Goal: Task Accomplishment & Management: Use online tool/utility

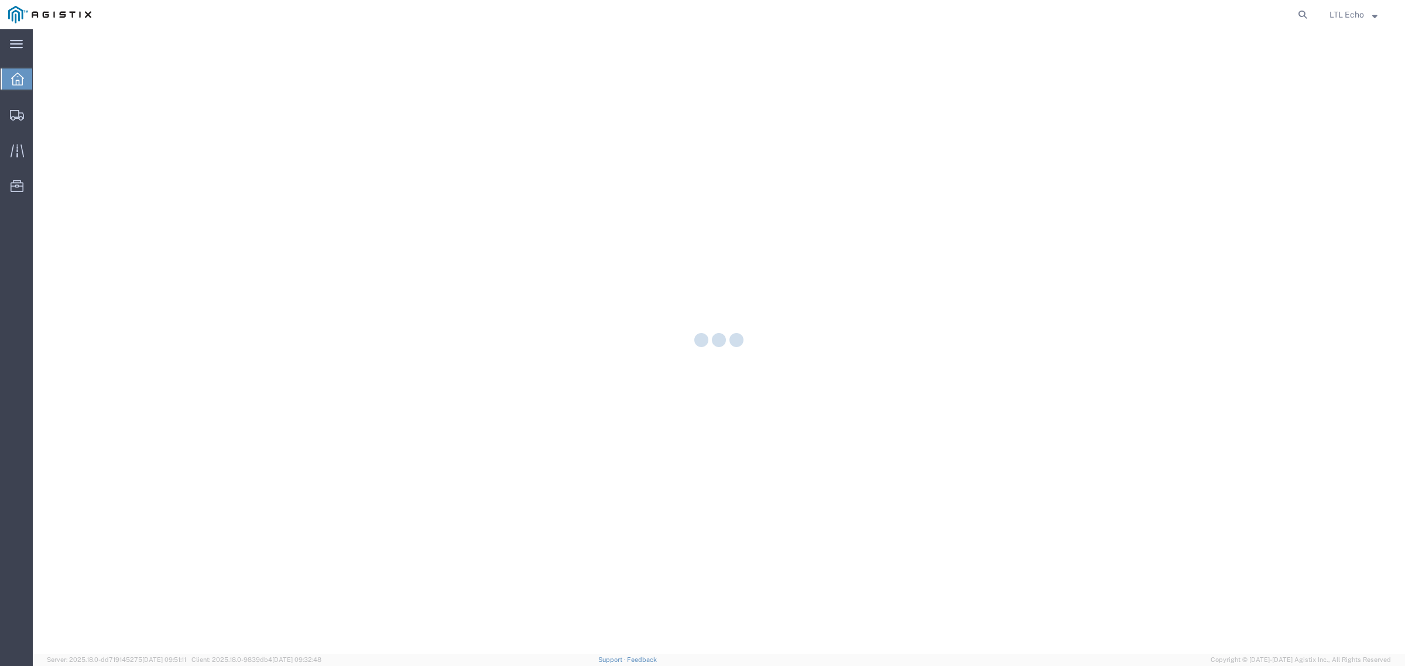
drag, startPoint x: 1299, startPoint y: 15, endPoint x: 1292, endPoint y: 16, distance: 7.1
click at [1300, 15] on icon at bounding box center [1302, 14] width 16 height 16
click at [1265, 18] on input "search" at bounding box center [1116, 15] width 356 height 28
paste input "56795208"
type input "56795208"
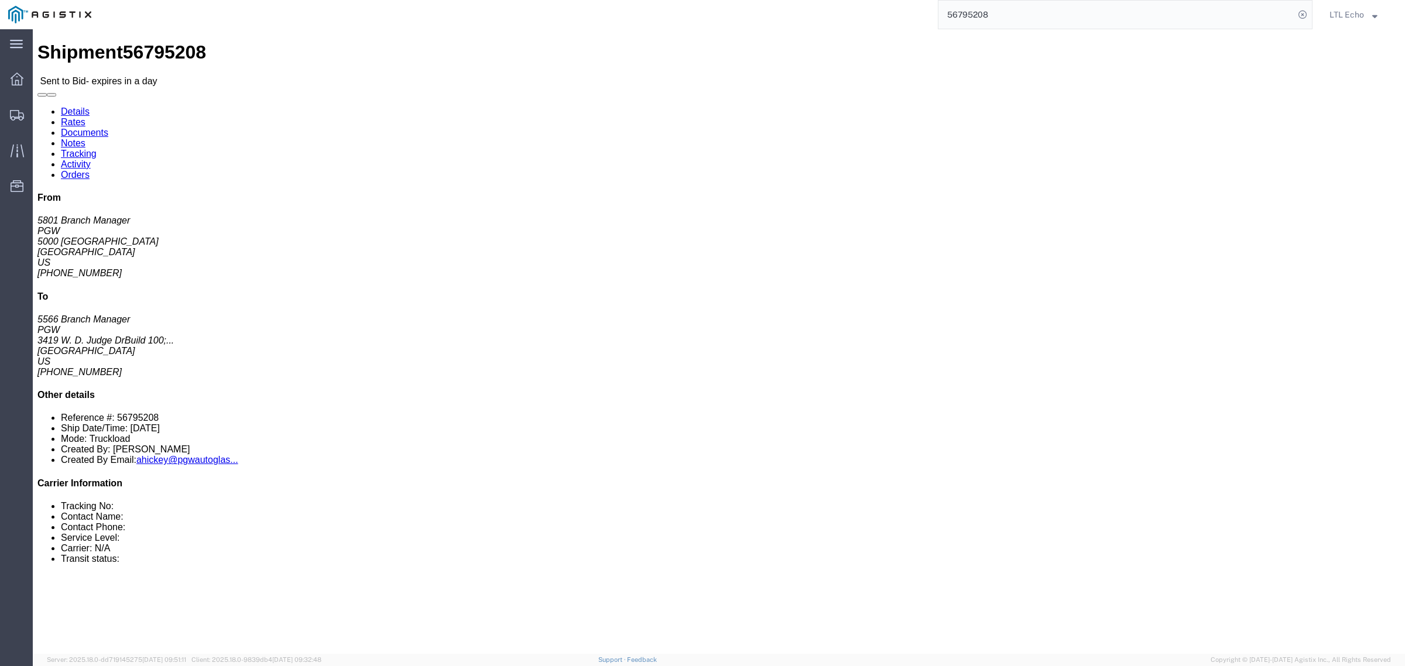
click div "Package Information Total shipment is made up of 42 packages containing 42 piec…"
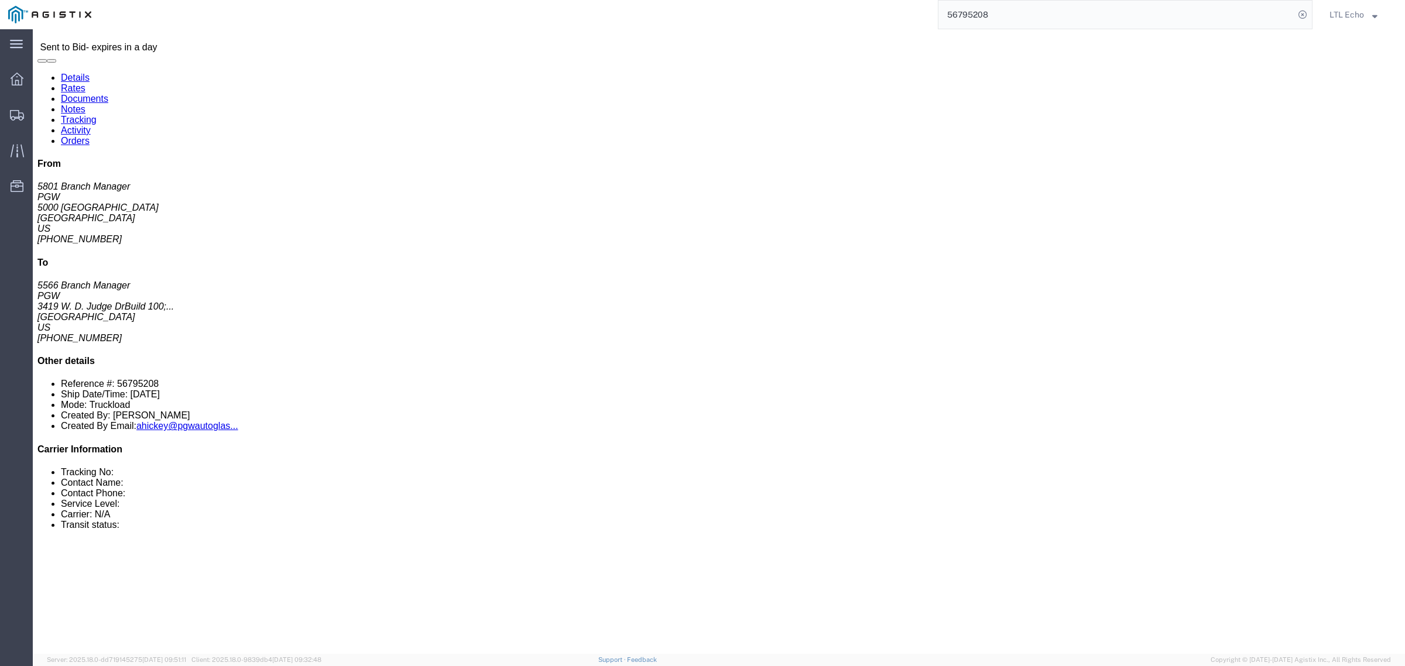
scroll to position [4, 0]
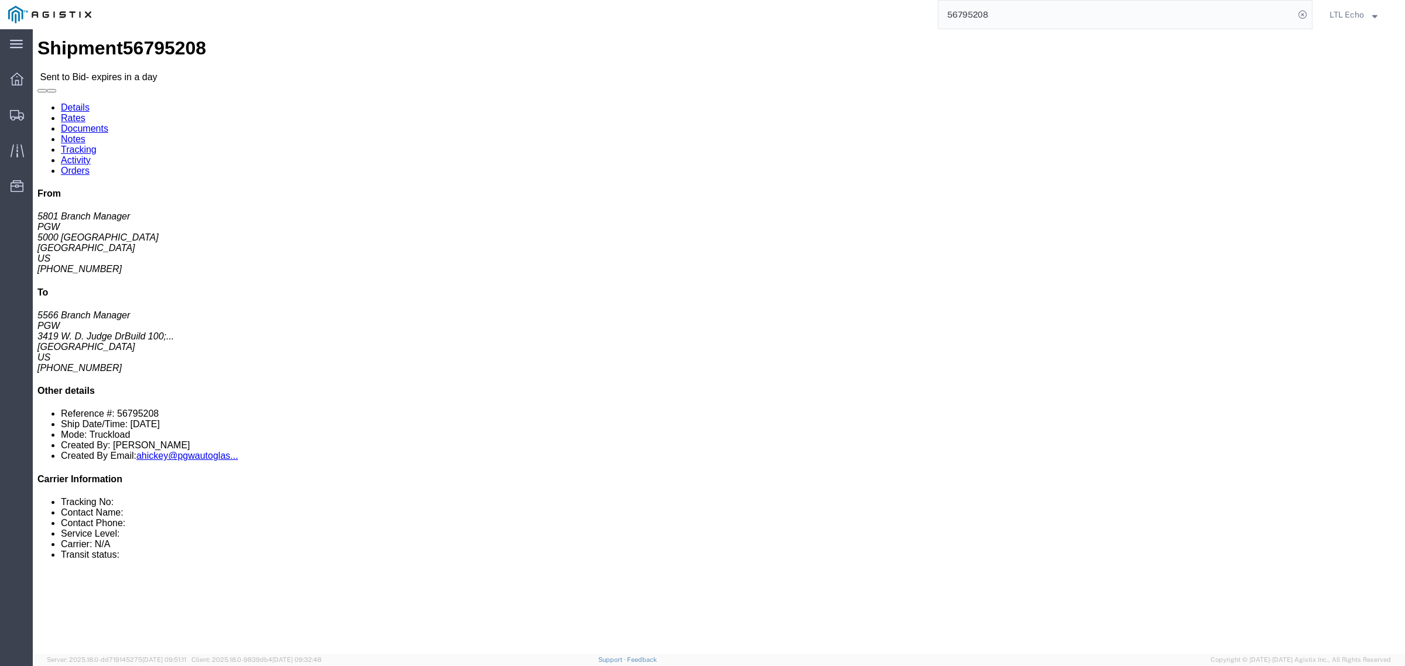
click address "PGW (5801 Branch Manager) [STREET_ADDRESS] [PHONE_NUMBER] [EMAIL_ADDRESS][DOMAI…"
copy address "76115"
click address "PGW (5566 Branch Manager) 5566 3419 W. D. Judge Dr Build [GEOGRAPHIC_DATA] Unit…"
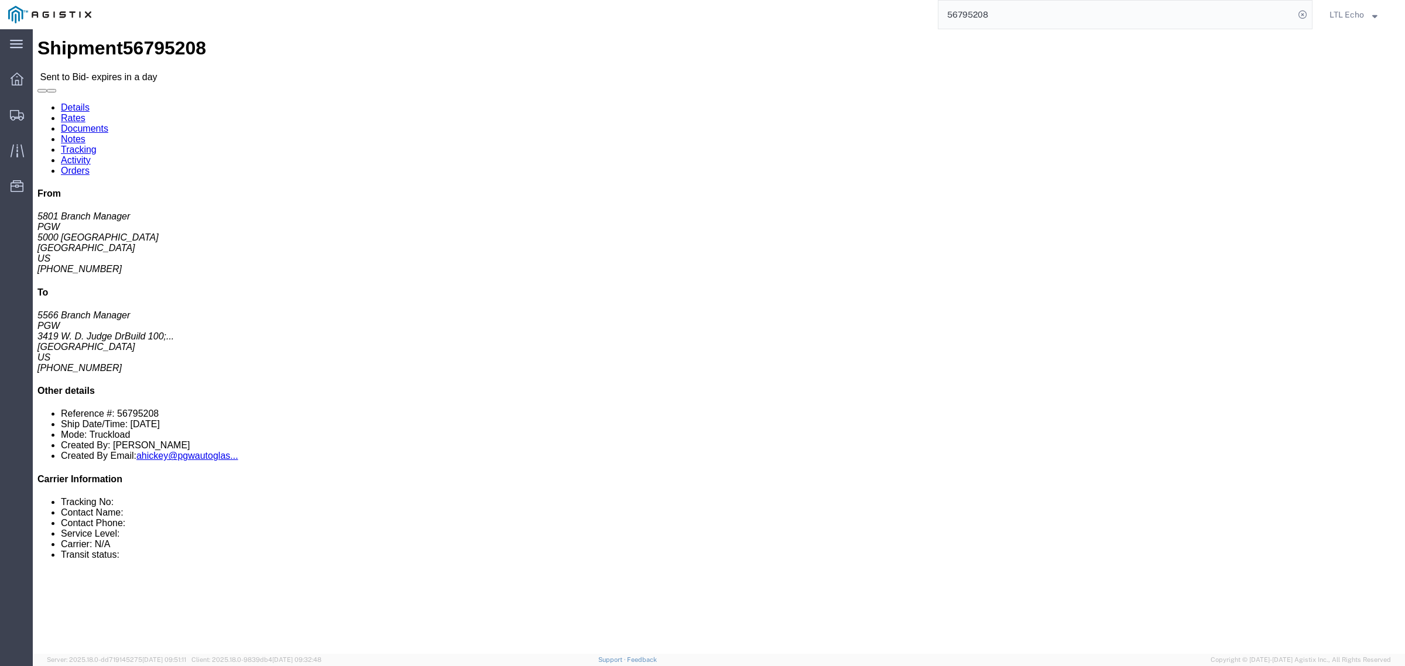
copy address "32808"
click address "PGW (5801 Branch Manager) [STREET_ADDRESS] [PHONE_NUMBER] [EMAIL_ADDRESS][DOMAI…"
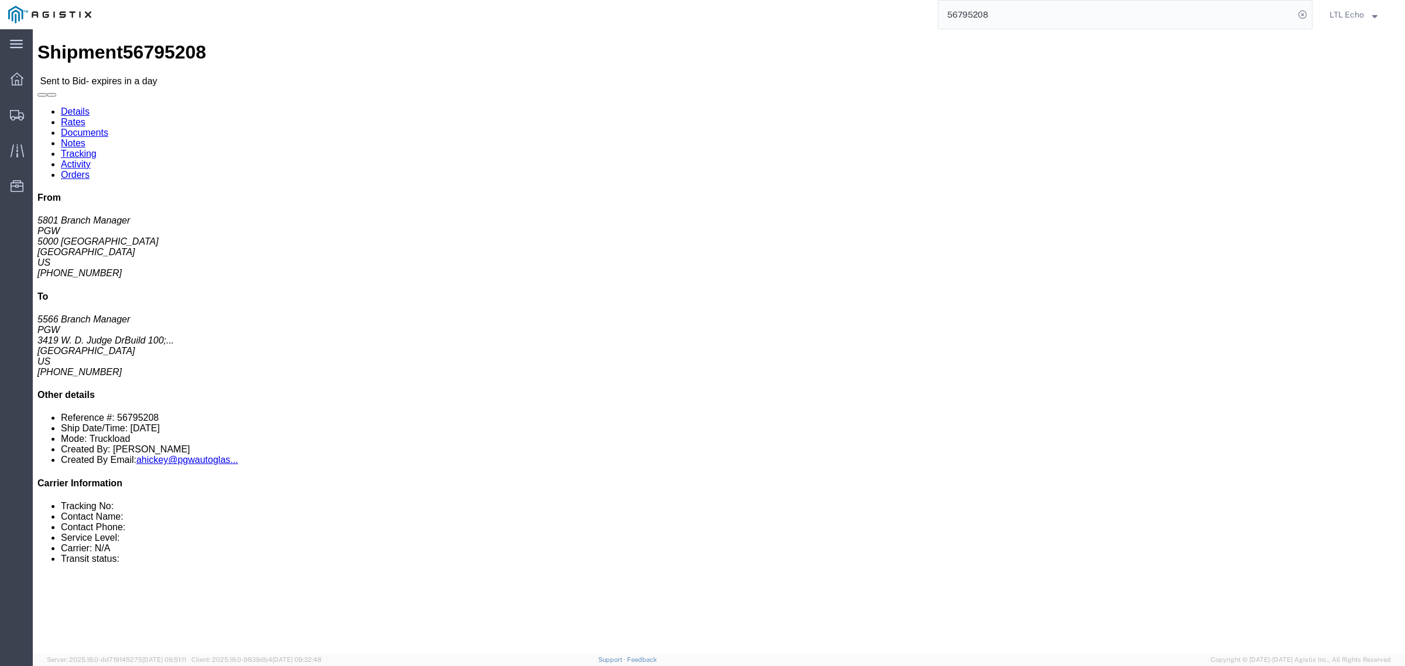
click link "Enter / Modify Bid"
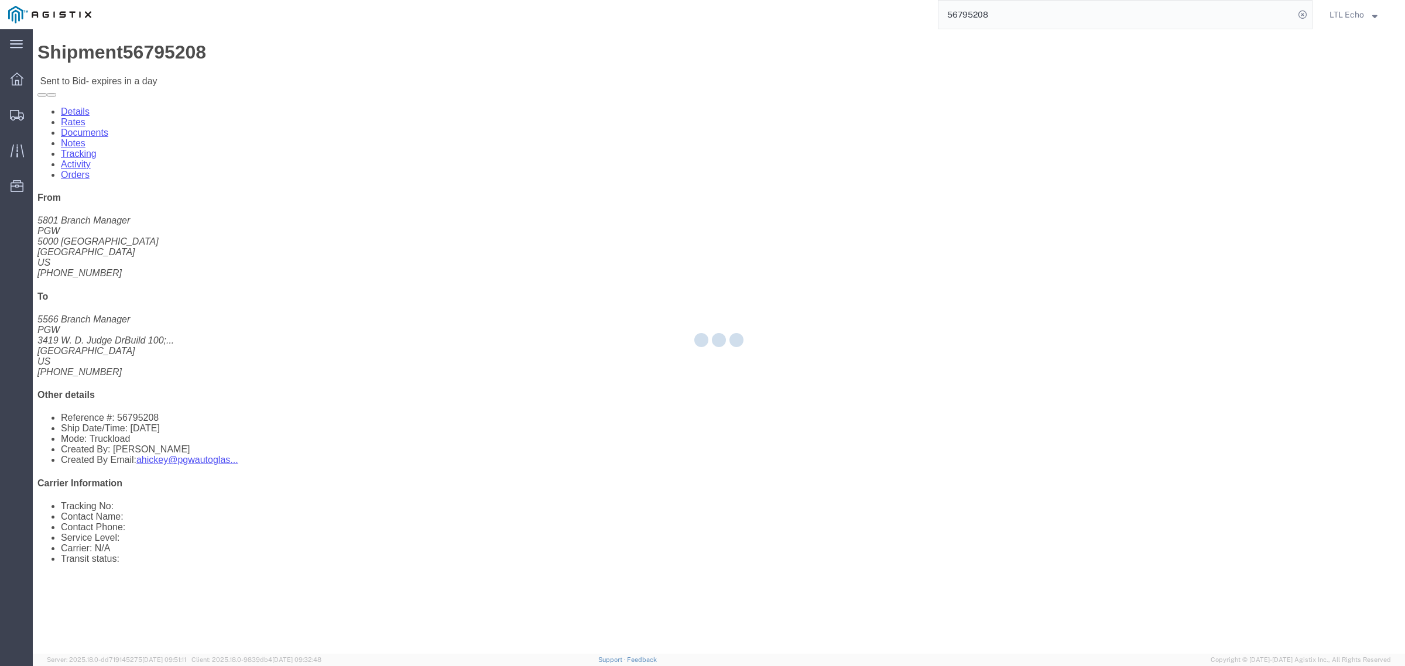
select select "4622"
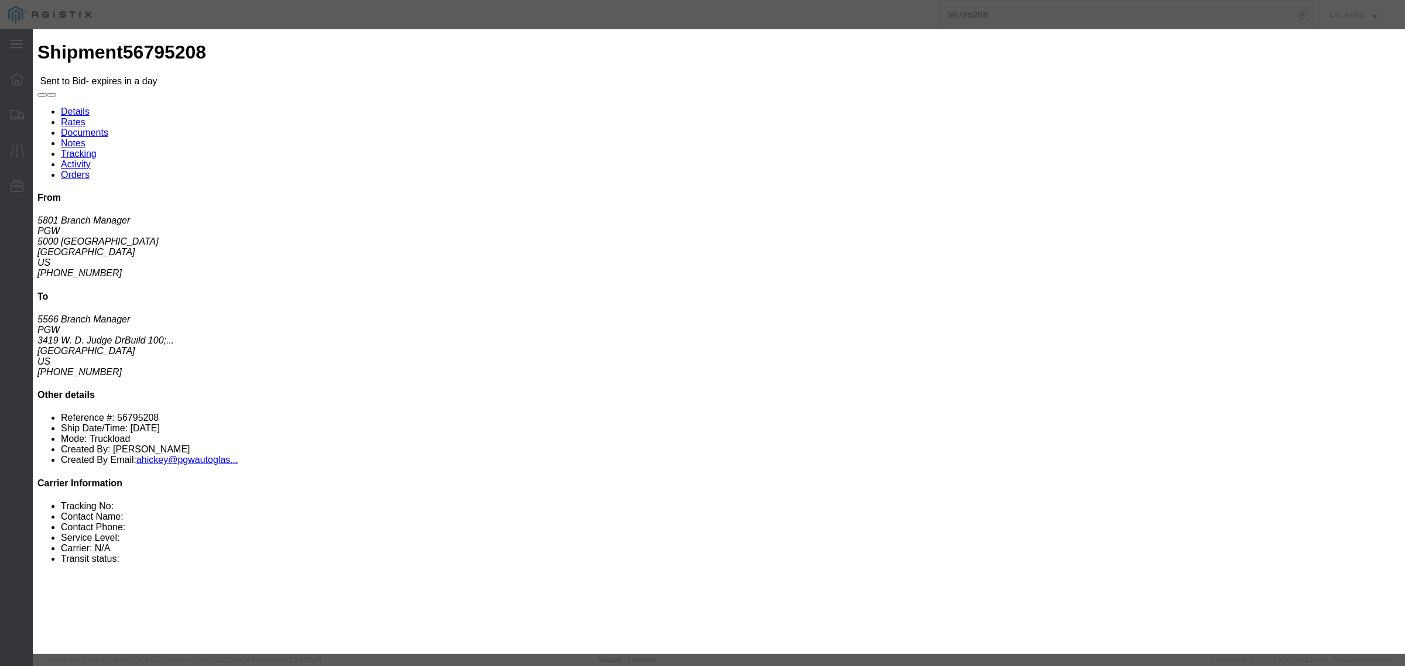
click input "text"
type input "5679520"
drag, startPoint x: 916, startPoint y: 237, endPoint x: 916, endPoint y: 223, distance: 14.0
click input "number"
type input "2890"
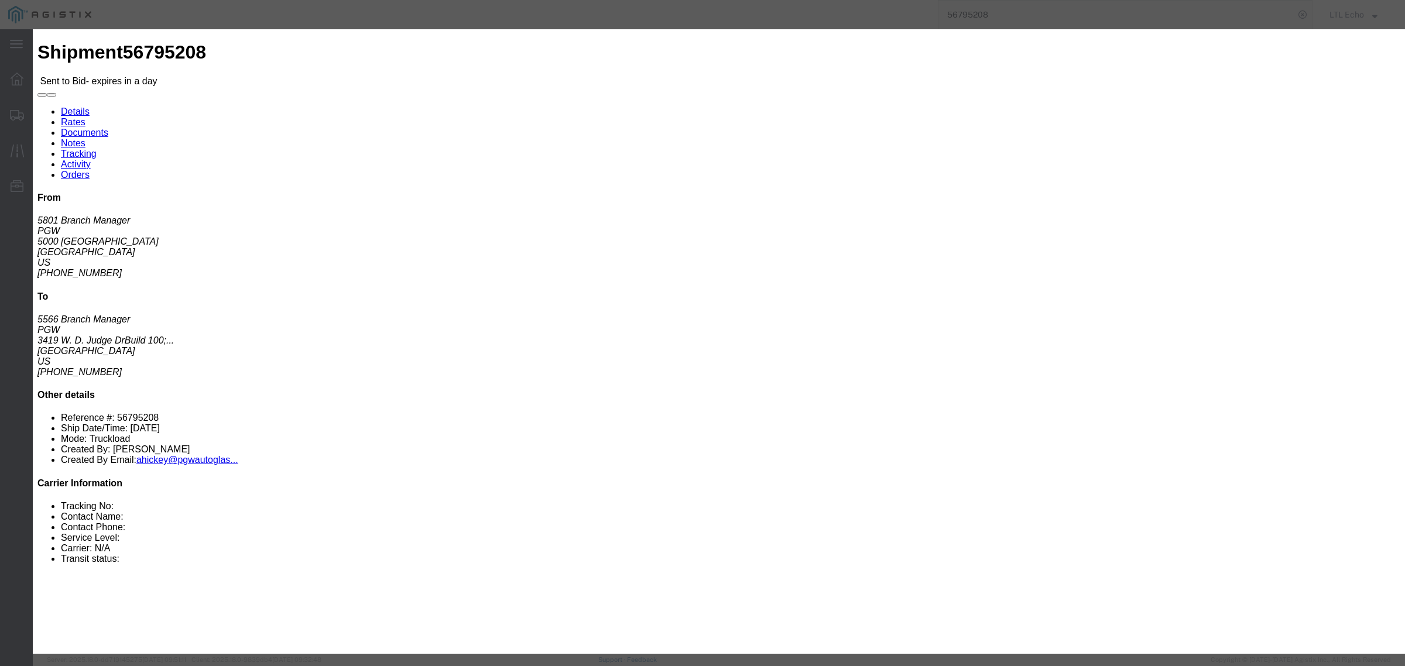
click select "Select Guaranteed Next Day LTL Standard 3-5 Day Rail TL Standard 3 - 5 Day"
select select "13989"
click select "Select Guaranteed Next Day LTL Standard 3-5 Day Rail TL Standard 3 - 5 Day"
click button "Submit"
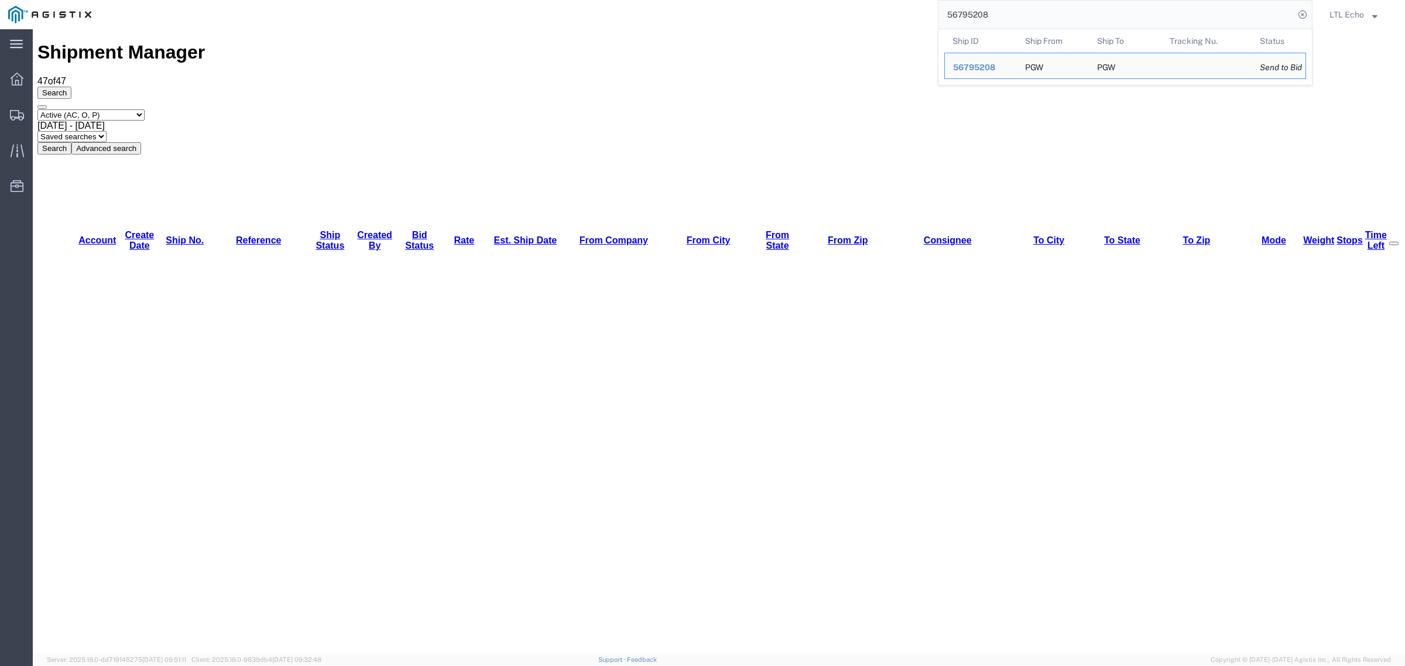
drag, startPoint x: 1042, startPoint y: 12, endPoint x: 703, endPoint y: 4, distance: 339.0
click at [703, 4] on div "56795208 Ship ID Ship From Ship To Tracking Nu. Status Ship ID 56795208 Ship Fr…" at bounding box center [705, 14] width 1213 height 29
paste input "382"
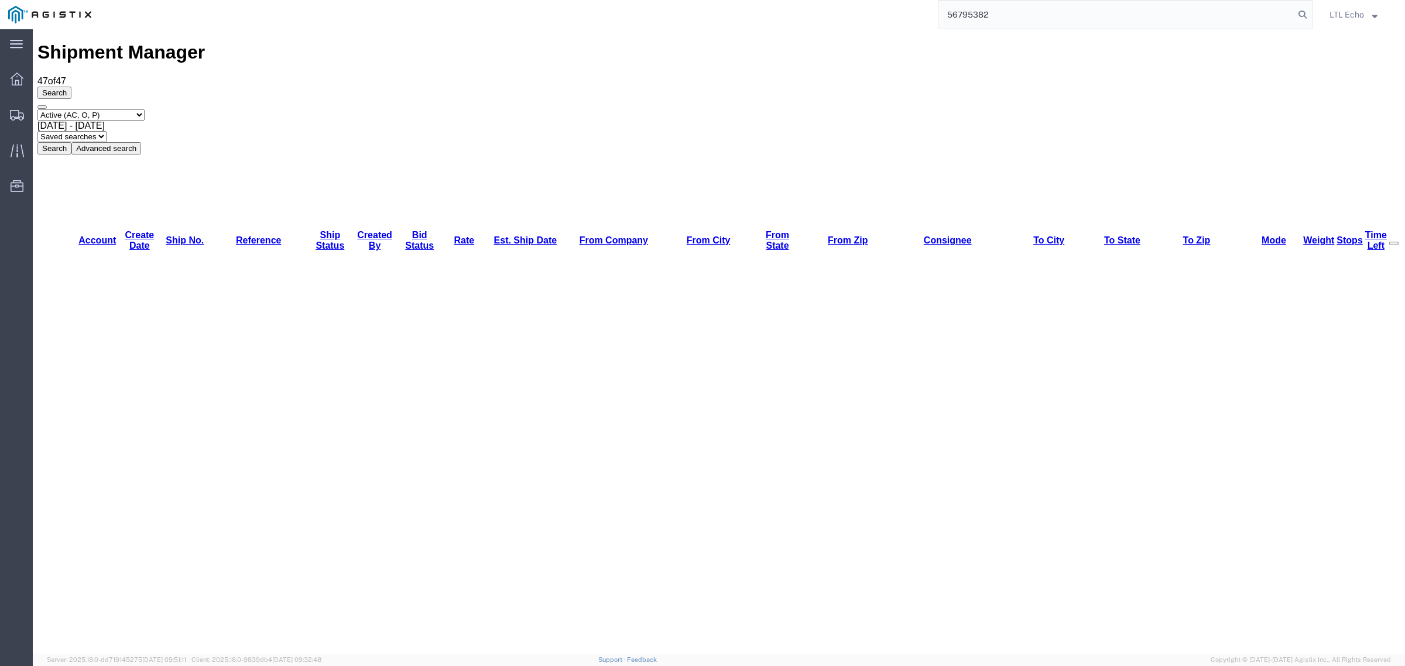
type input "56795382"
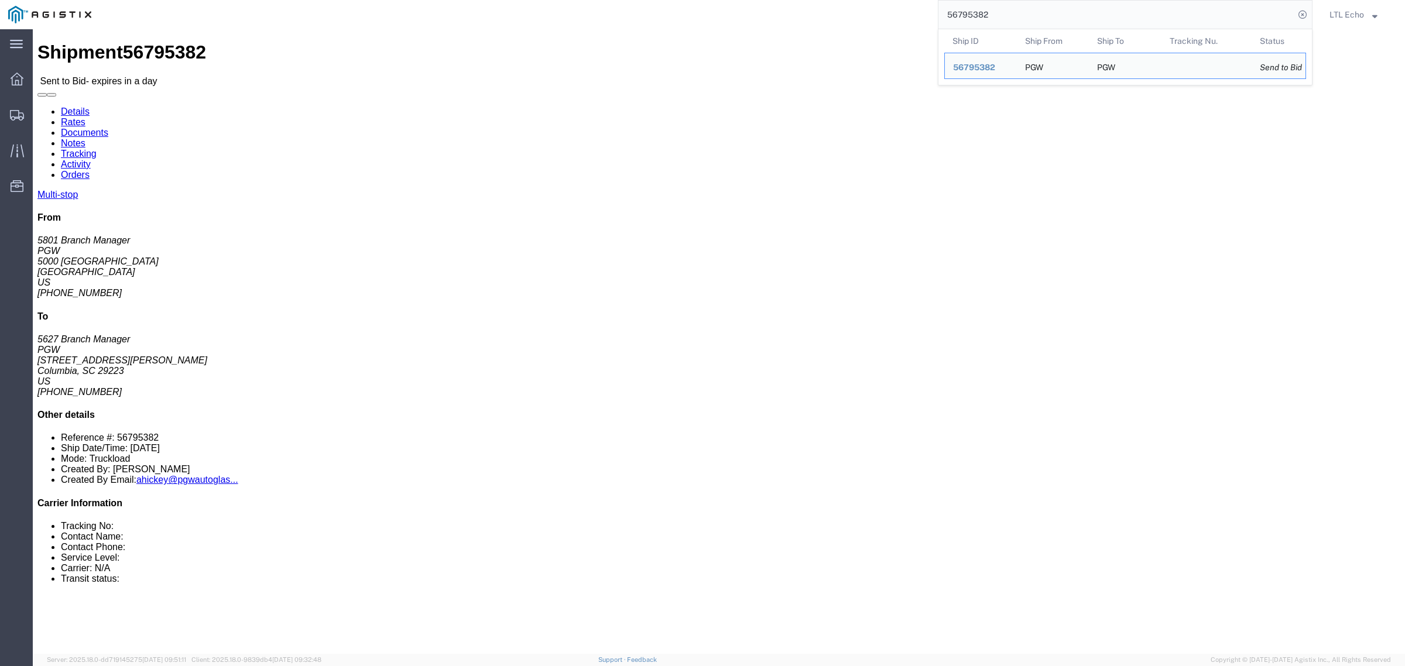
click address "PGW (5801 Branch Manager) [STREET_ADDRESS] [PHONE_NUMBER] [EMAIL_ADDRESS][DOMAI…"
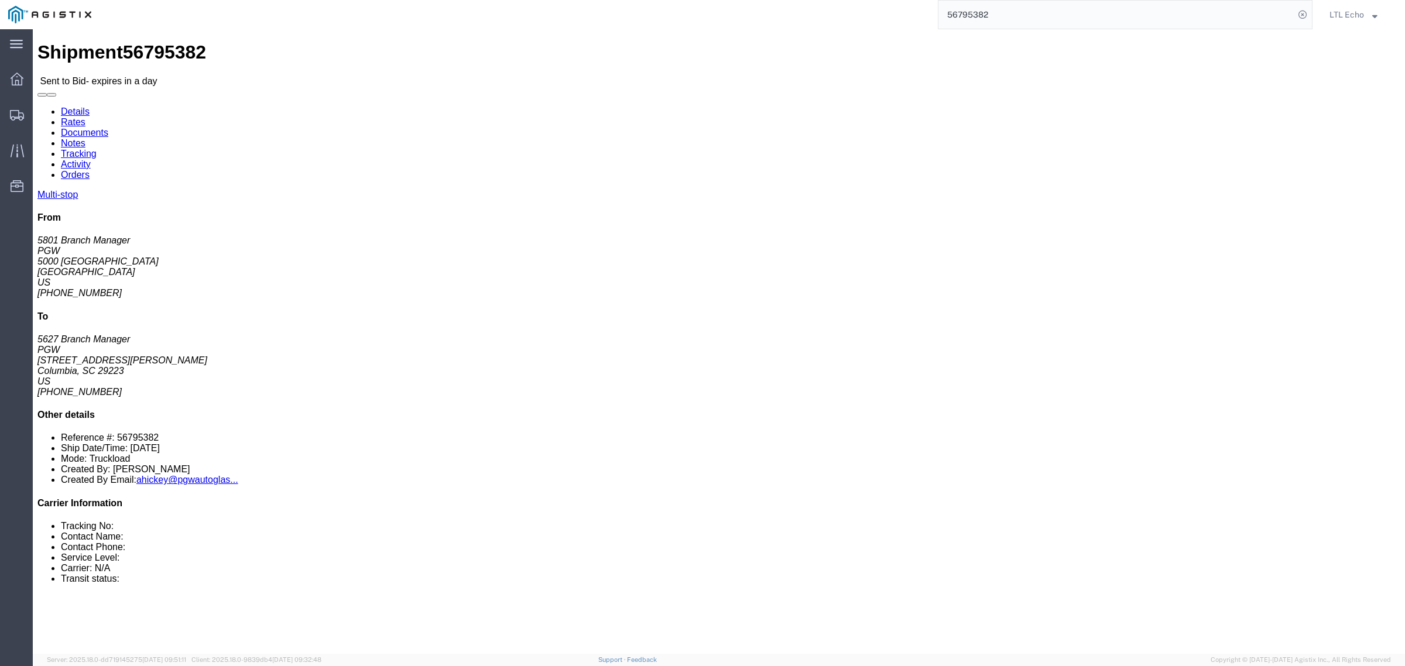
click address "PGW (5801 Branch Manager) [STREET_ADDRESS] [PHONE_NUMBER] [EMAIL_ADDRESS][DOMAI…"
copy address "76115"
click address "PGW (5627 Branch Manager) [STREET_ADDRESS] [PHONE_NUMBER] [EMAIL_ADDRESS][DOMAI…"
copy address "29223"
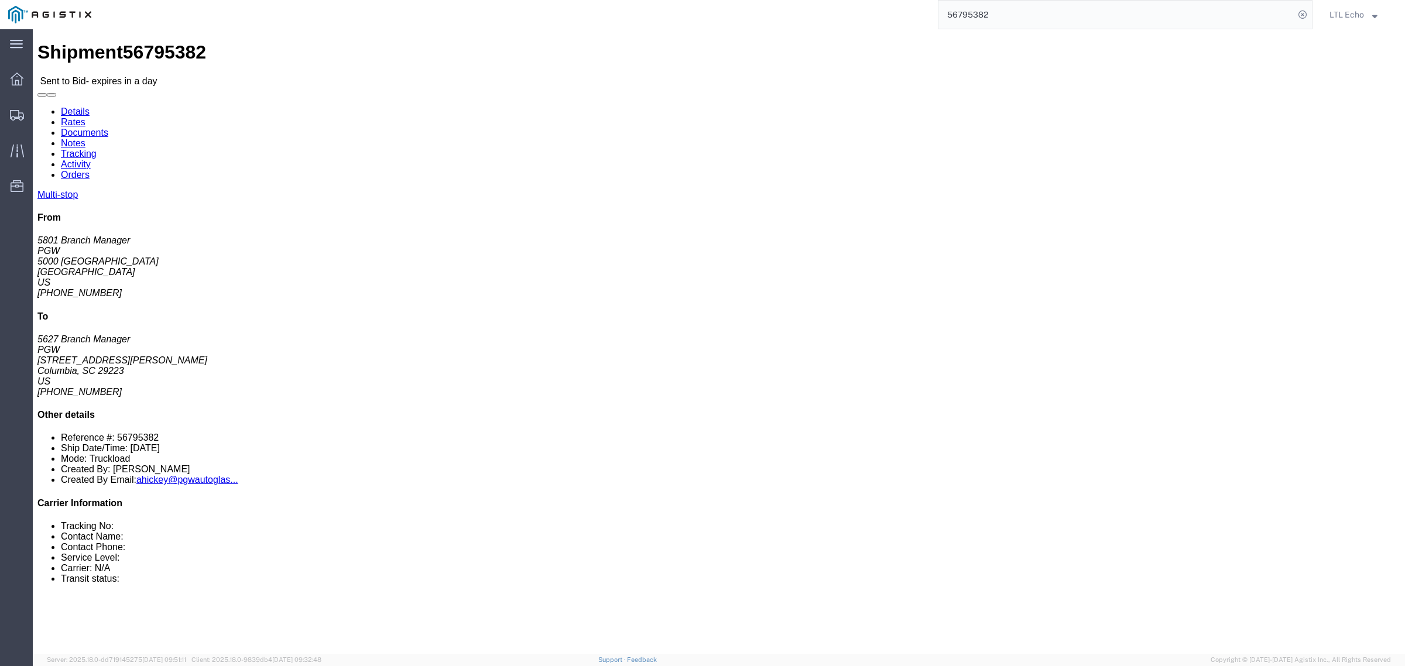
click link "Notes"
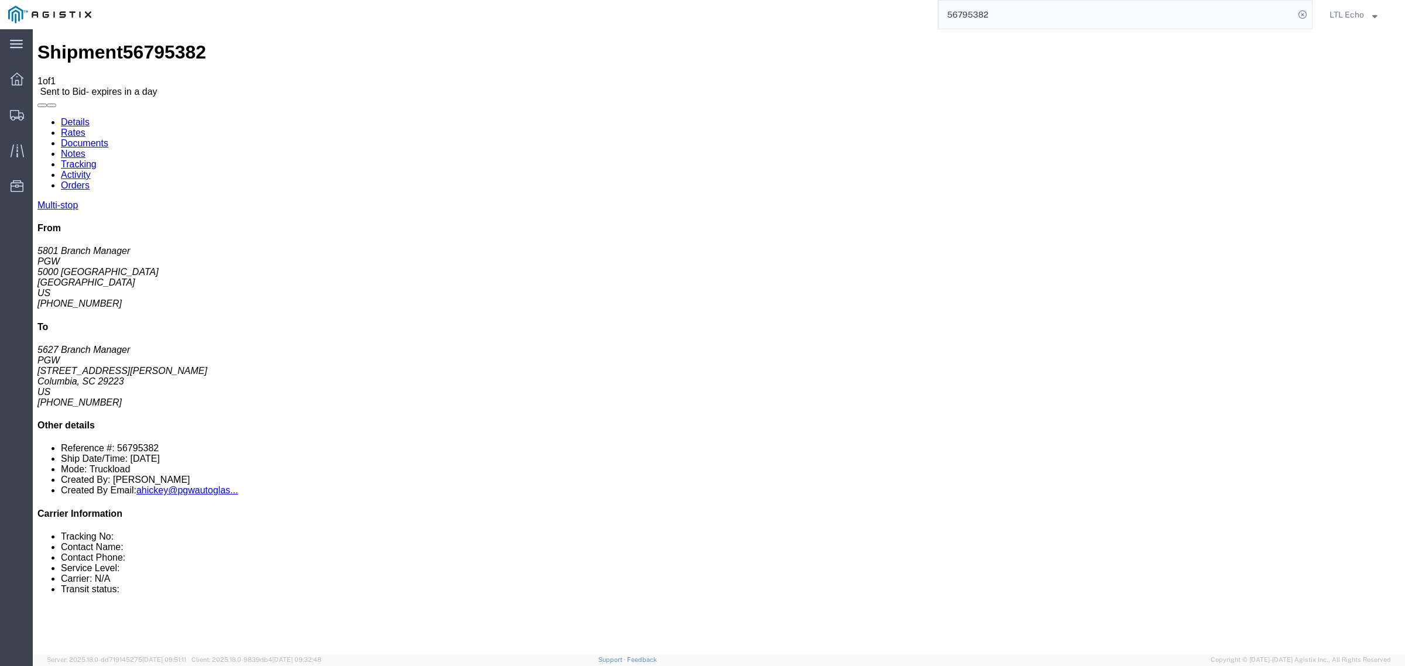
click at [77, 117] on link "Details" at bounding box center [75, 122] width 29 height 10
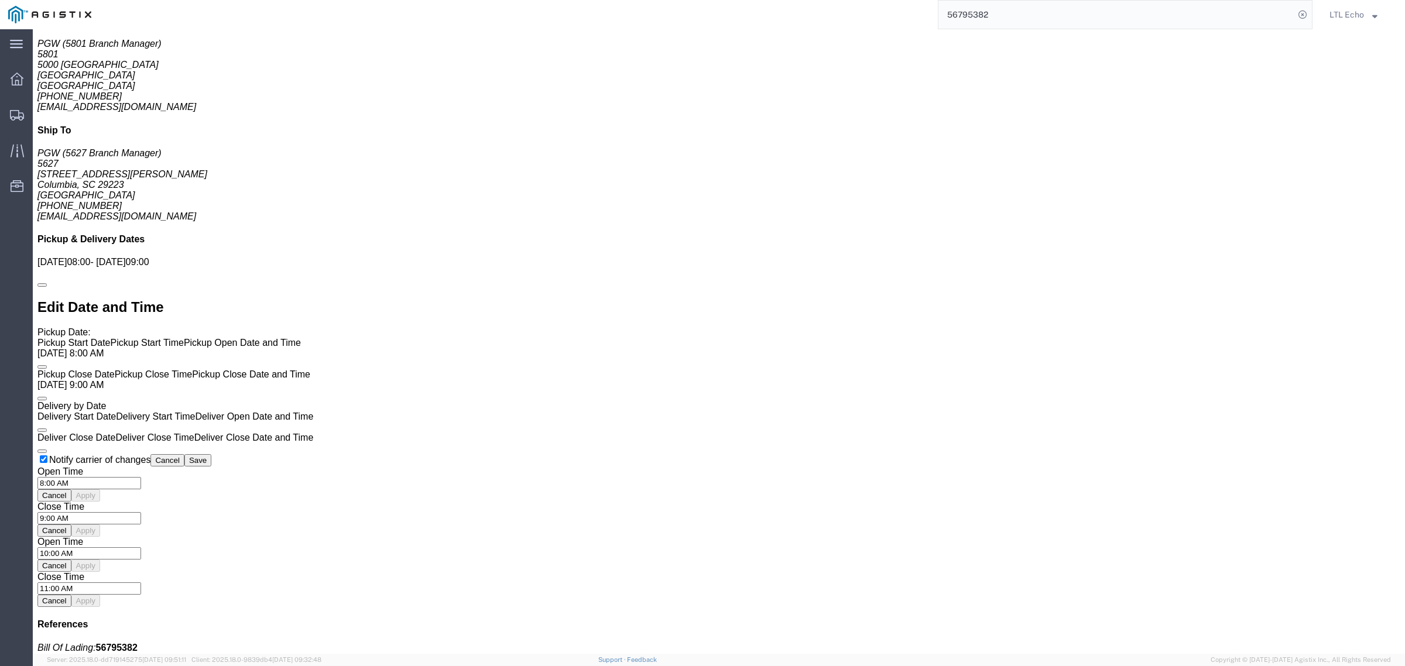
scroll to position [979, 0]
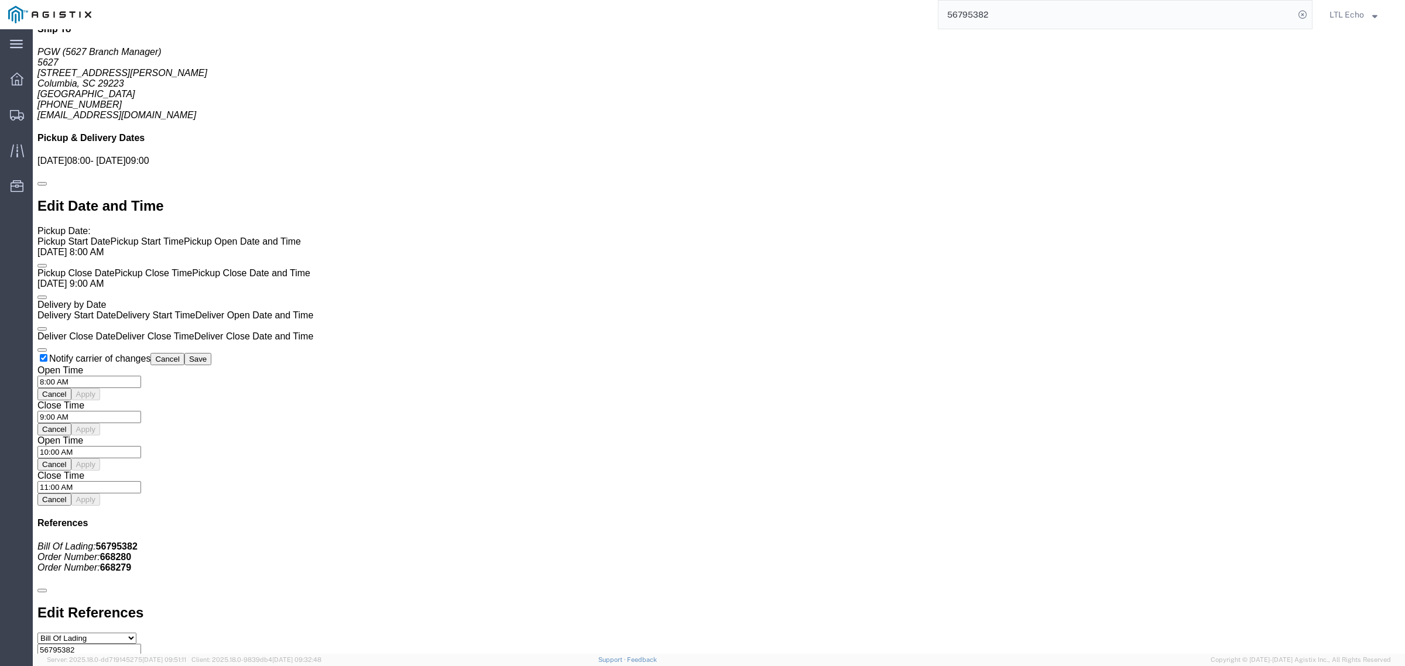
click div "Pickups STOP 1 : PGW - 5801 [STREET_ADDRESS] 24 x Your Packaging Total weight o…"
click link "Enter / Modify Bid"
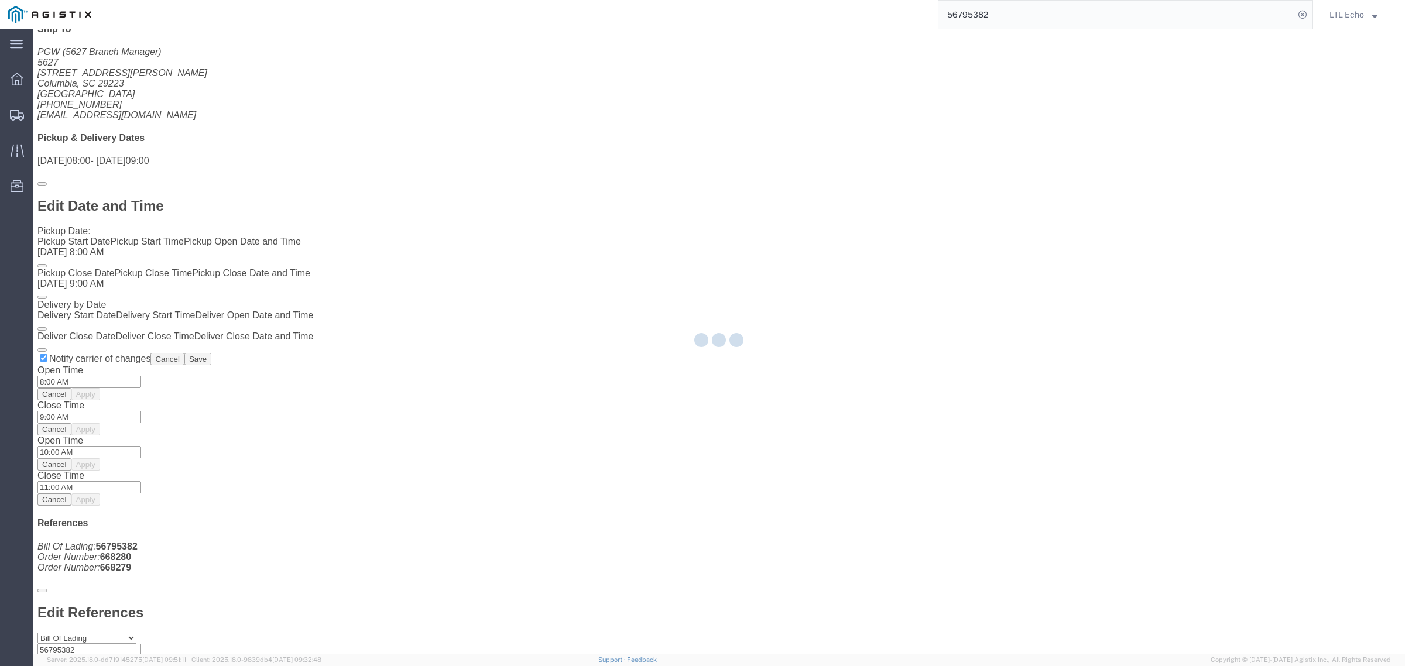
select select "4622"
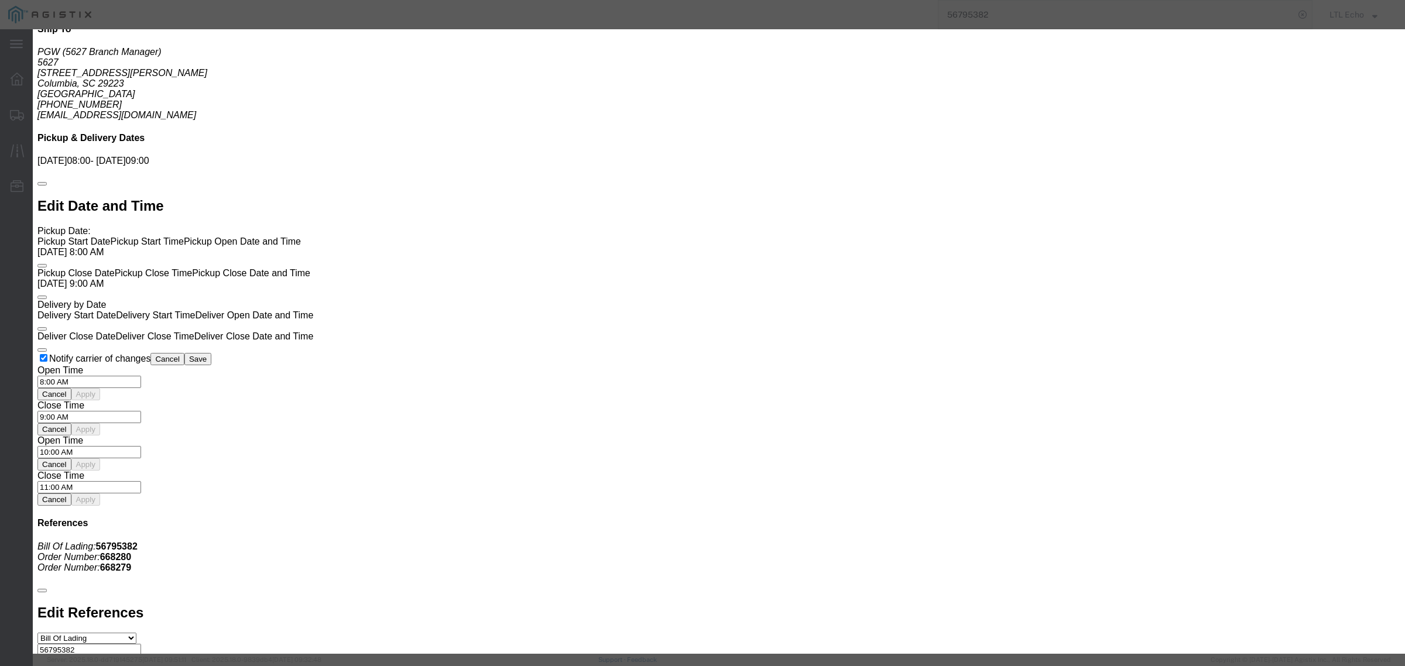
click select "Select Guaranteed Next Day LTL Standard 3-5 Day Rail TL Standard 3 - 5 Day"
select select "13989"
click select "Select Guaranteed Next Day LTL Standard 3-5 Day Rail TL Standard 3 - 5 Day"
click icon "button"
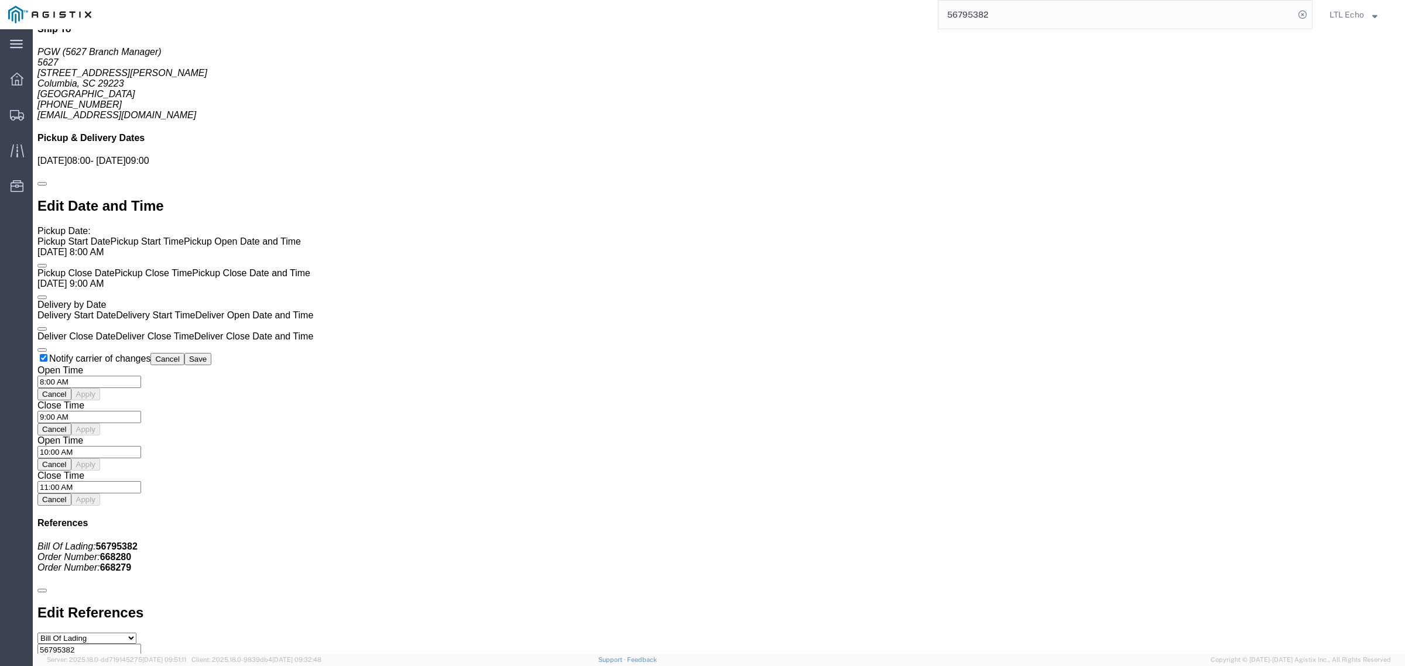
click link "Notes"
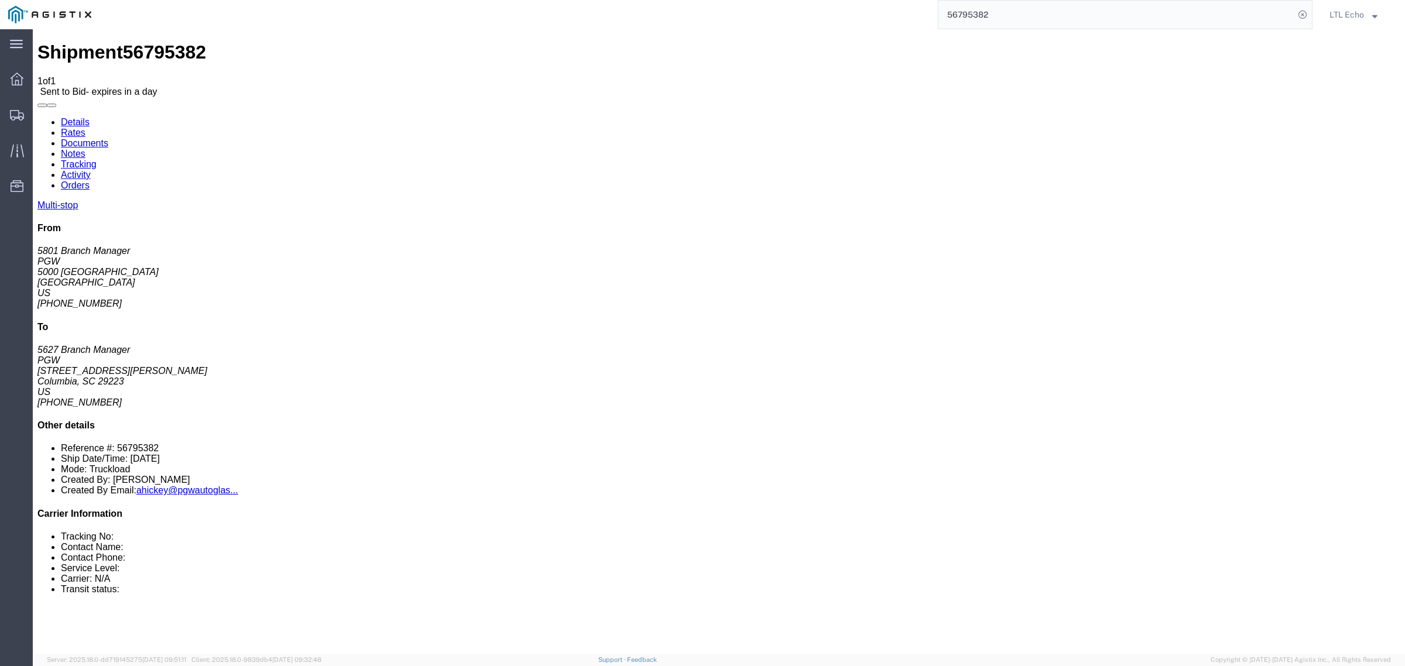
click at [80, 117] on link "Details" at bounding box center [75, 122] width 29 height 10
click link "Enter / Modify Bid"
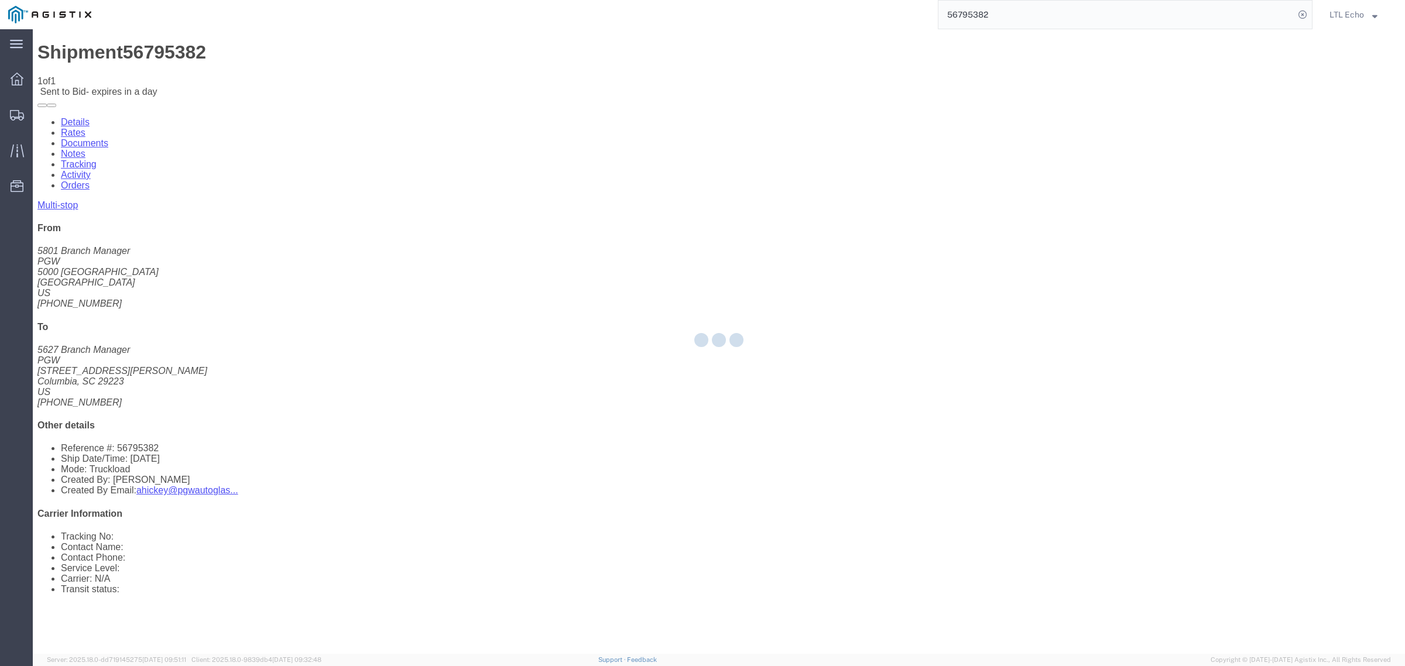
select select "4622"
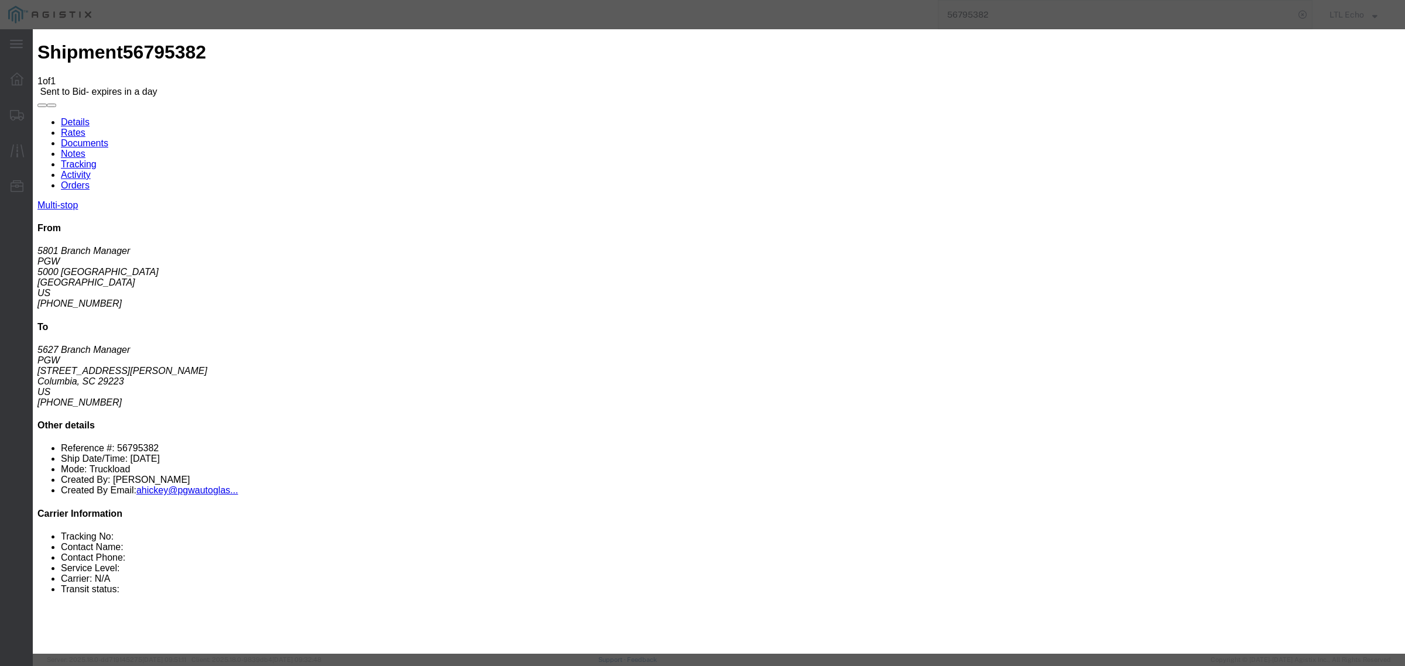
click select "Select Guaranteed Next Day LTL Standard 3-5 Day Rail TL Standard 3 - 5 Day"
select select "13989"
click select "Select Guaranteed Next Day LTL Standard 3-5 Day Rail TL Standard 3 - 5 Day"
click input "text"
type input "56795382"
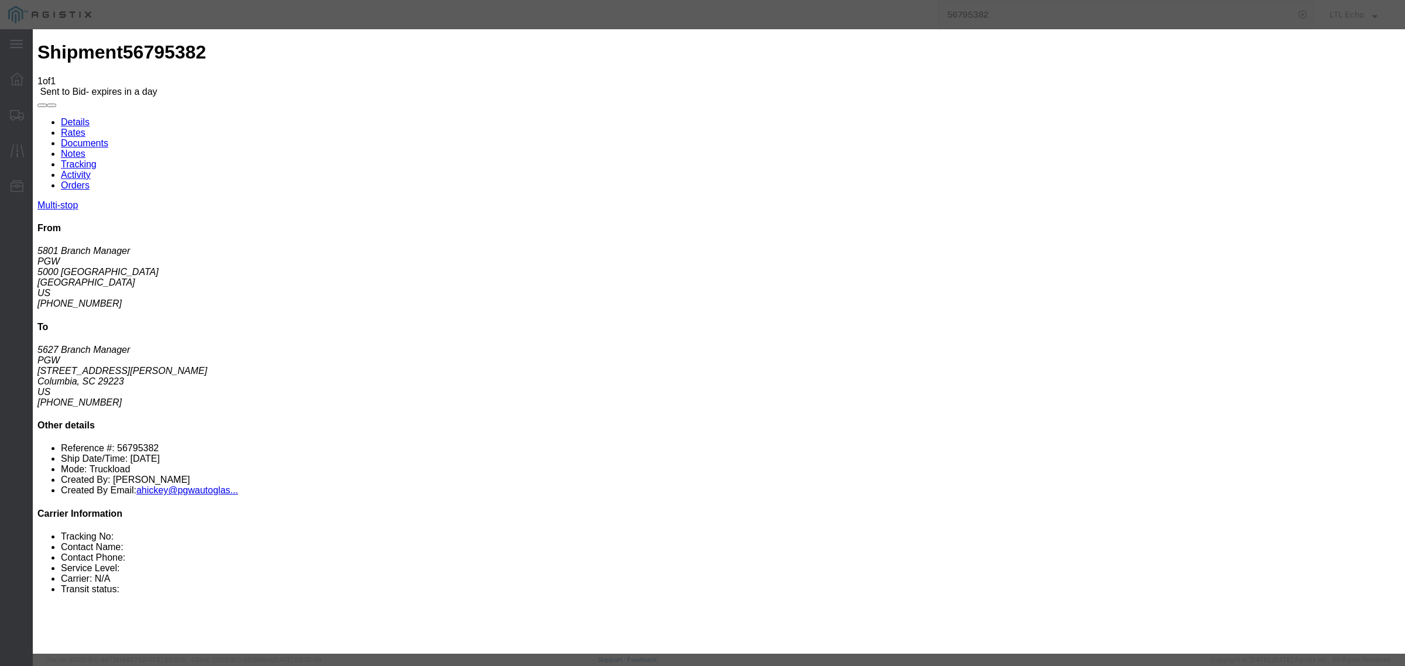
click input "number"
type input "2370"
click button "Submit"
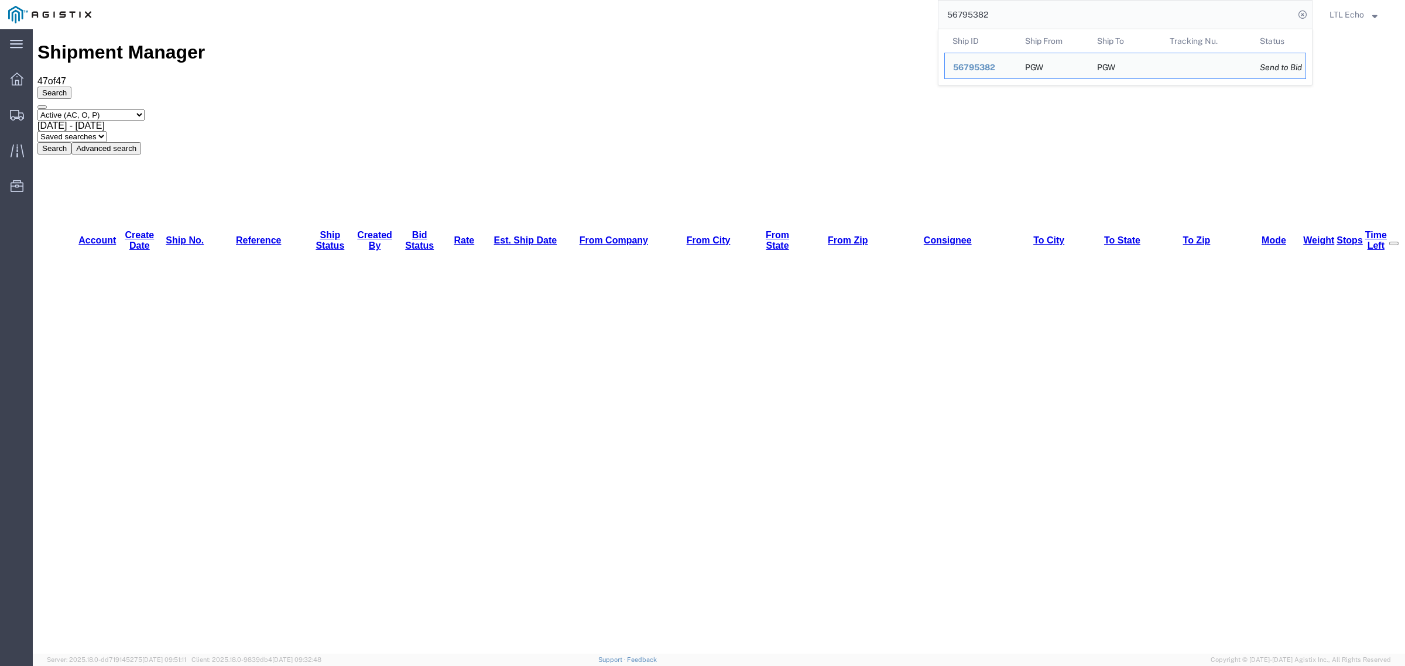
drag, startPoint x: 1005, startPoint y: 6, endPoint x: 680, endPoint y: -15, distance: 326.0
click at [680, 0] on html "main_menu Created with Sketch. Collapse Menu Dashboard Shipments Traffic Resour…" at bounding box center [702, 333] width 1405 height 666
paste input "4969"
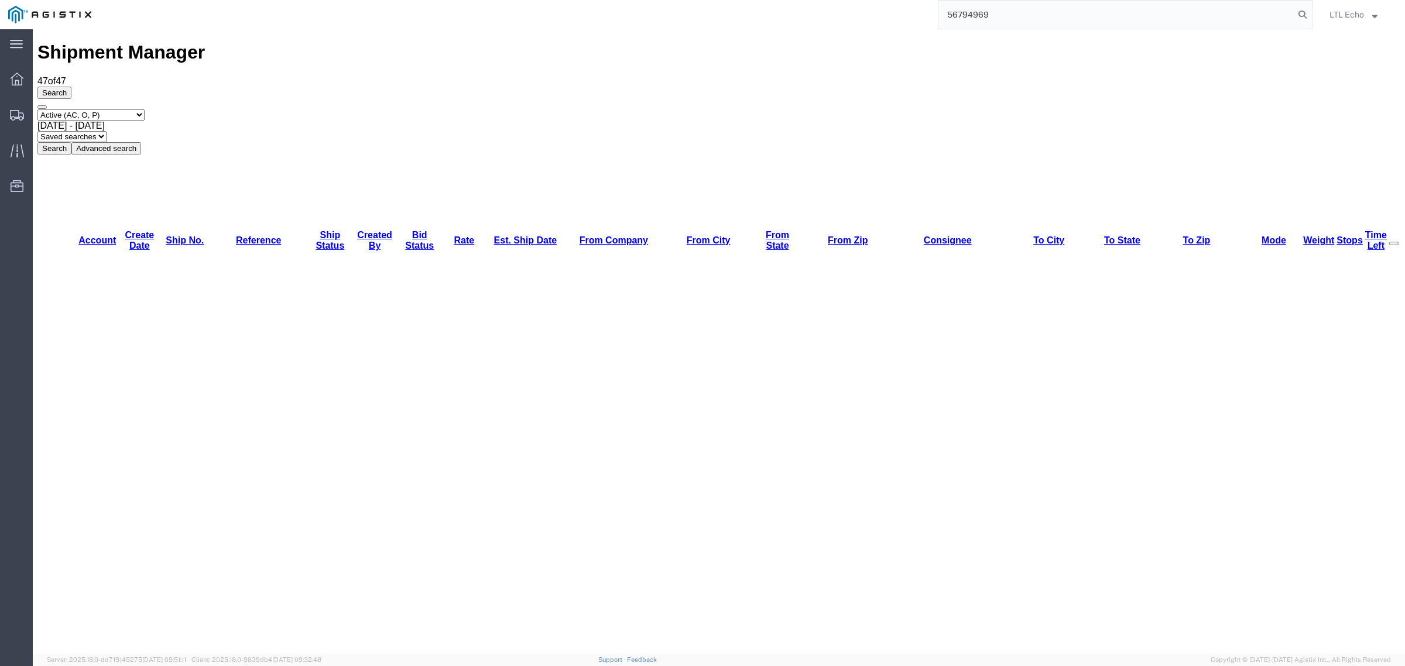
type input "56794969"
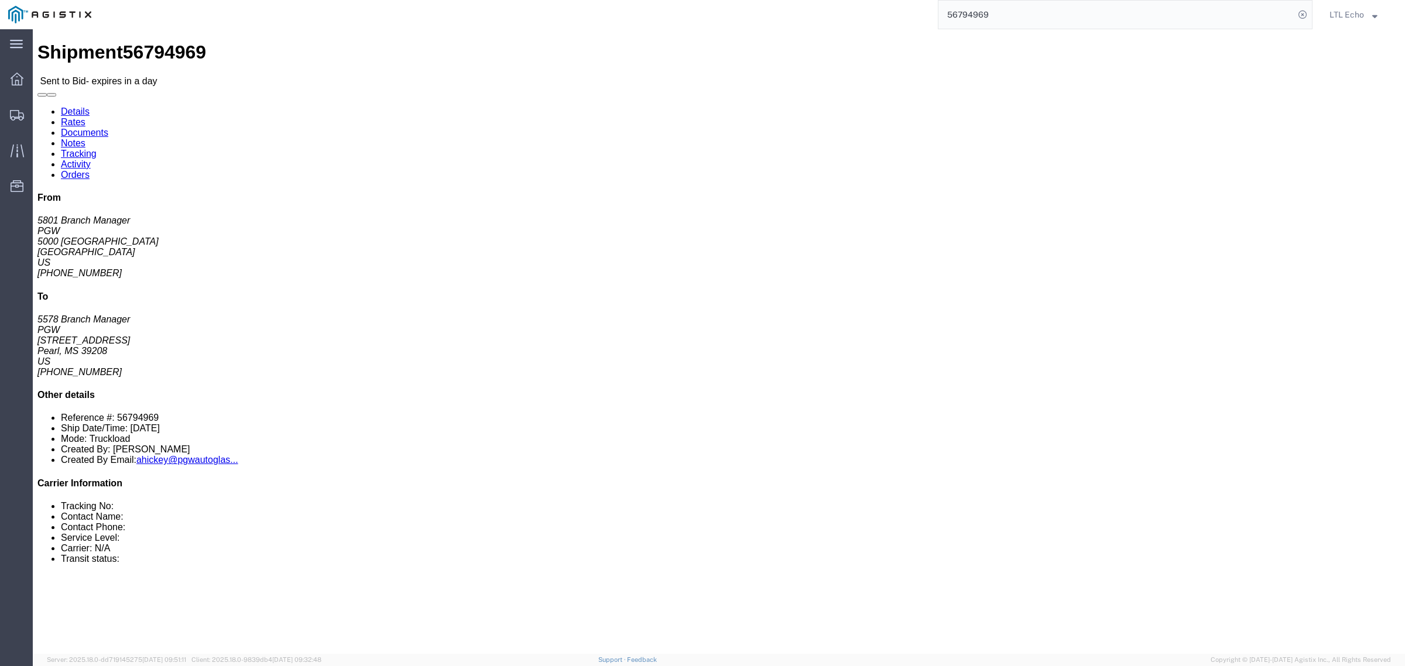
click link "Rates"
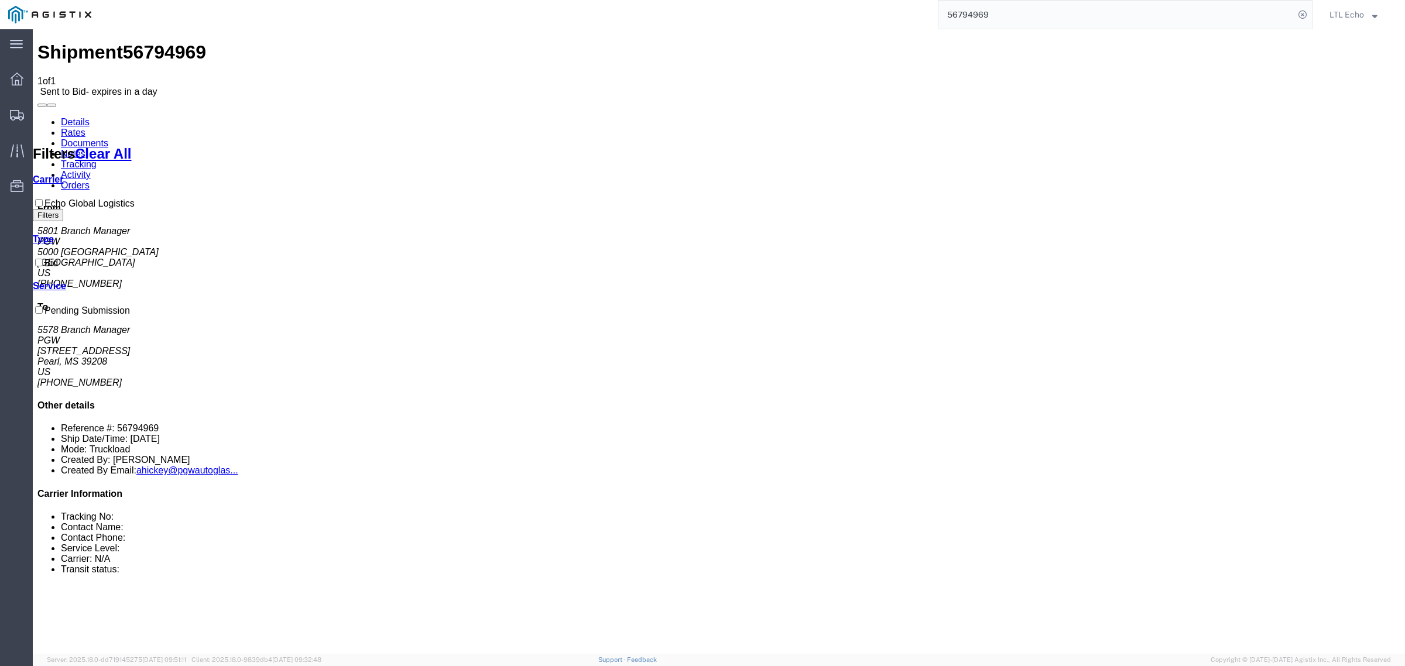
click at [78, 117] on link "Details" at bounding box center [75, 122] width 29 height 10
click address "PGW (5801 Branch Manager) [STREET_ADDRESS] [PHONE_NUMBER] [EMAIL_ADDRESS][DOMAI…"
copy address "76115"
click address "PGW (5578 Branch Manager) [STREET_ADDRESS] [PHONE_NUMBER] [EMAIL_ADDRESS][DOMAI…"
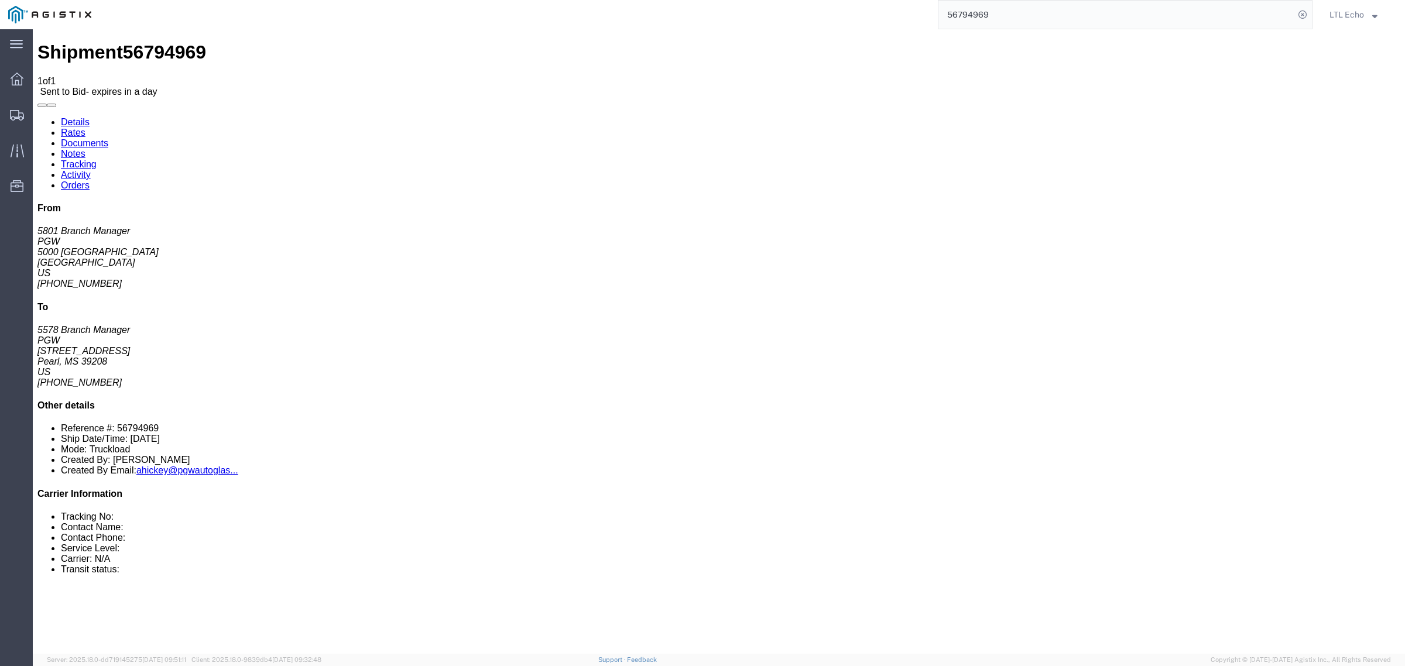
click address "PGW (5578 Branch Manager) [STREET_ADDRESS] [PHONE_NUMBER] [EMAIL_ADDRESS][DOMAI…"
copy address "39208"
click div "Leg 1 - Truckload Number of trucks: 1"
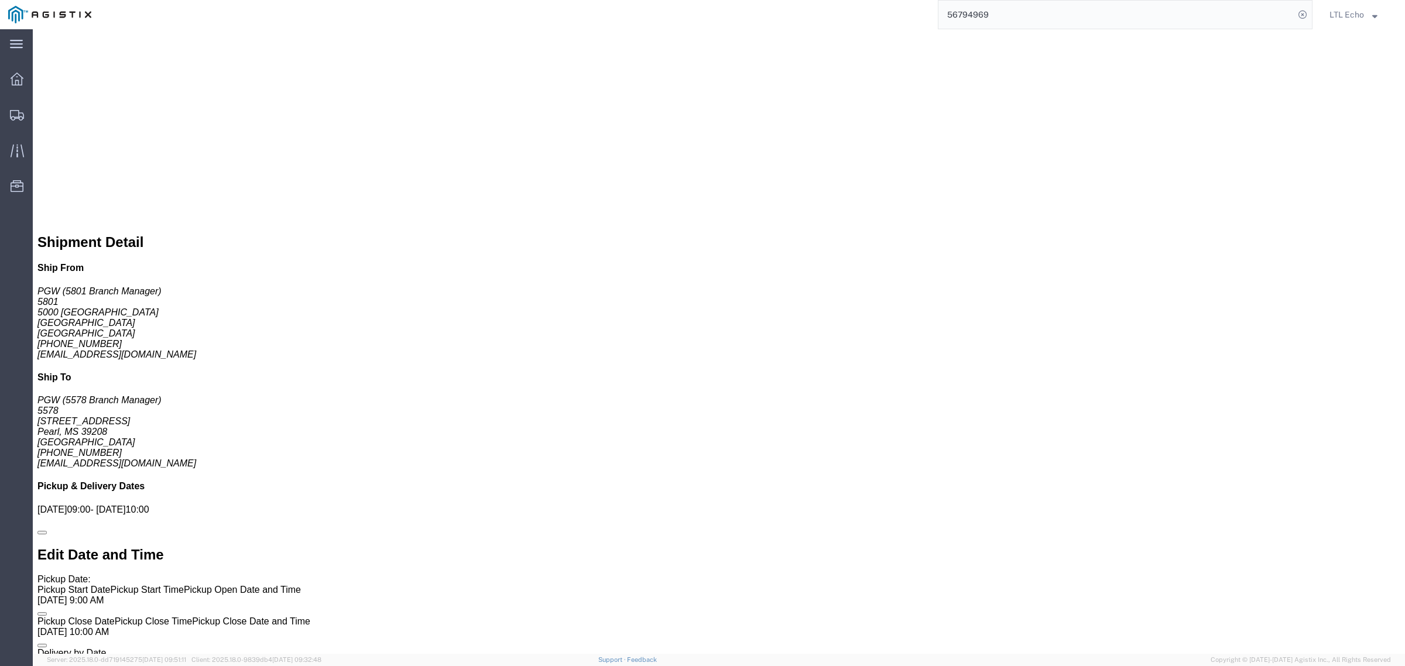
scroll to position [637, 0]
click link "Enter / Modify Bid"
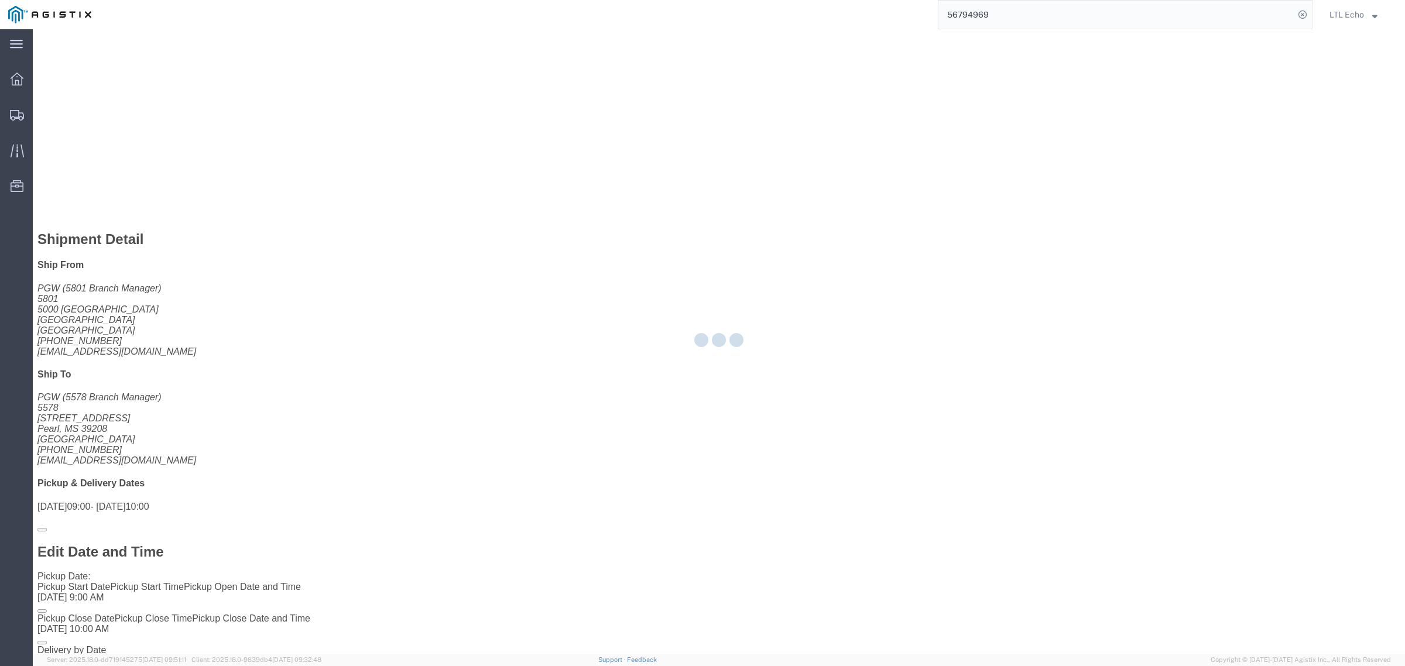
select select "4622"
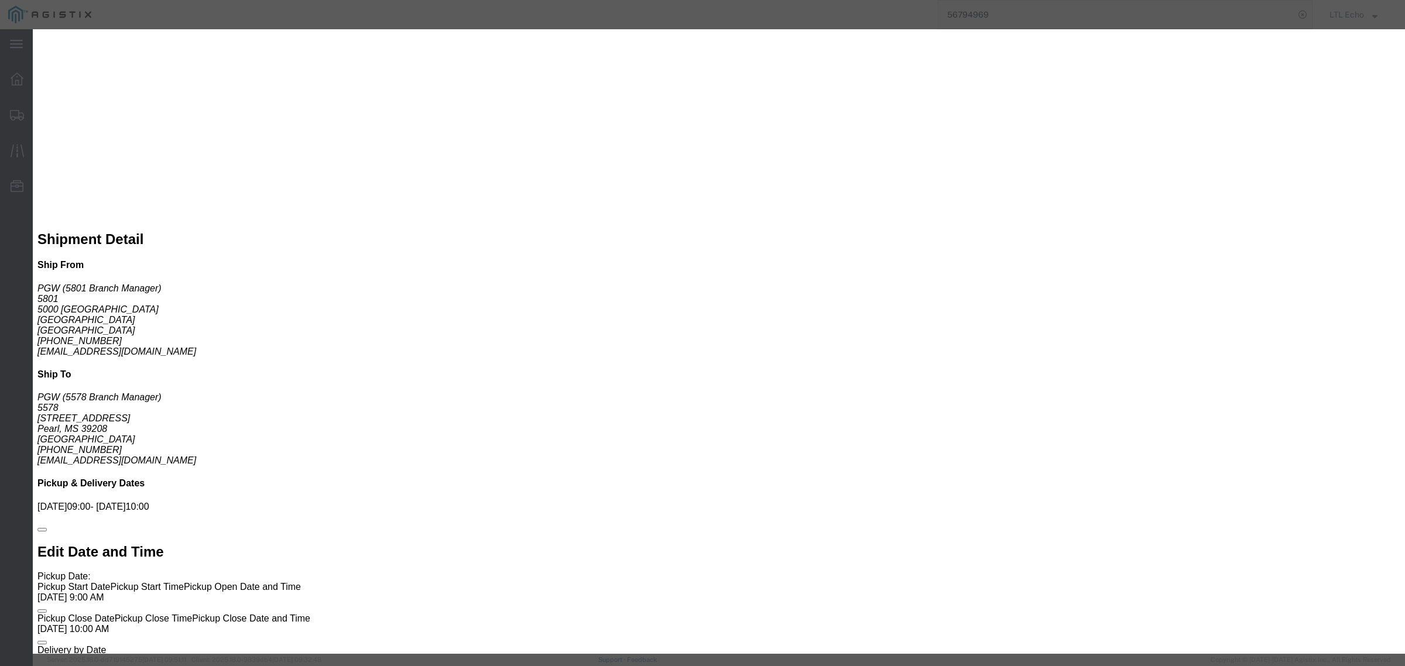
click h3 "Bid Information"
drag, startPoint x: 721, startPoint y: 107, endPoint x: 719, endPoint y: 115, distance: 7.8
click select "Select Guaranteed Next Day LTL Standard 3-5 Day Rail TL Standard 3 - 5 Day"
select select "13989"
click select "Select Guaranteed Next Day LTL Standard 3-5 Day Rail TL Standard 3 - 5 Day"
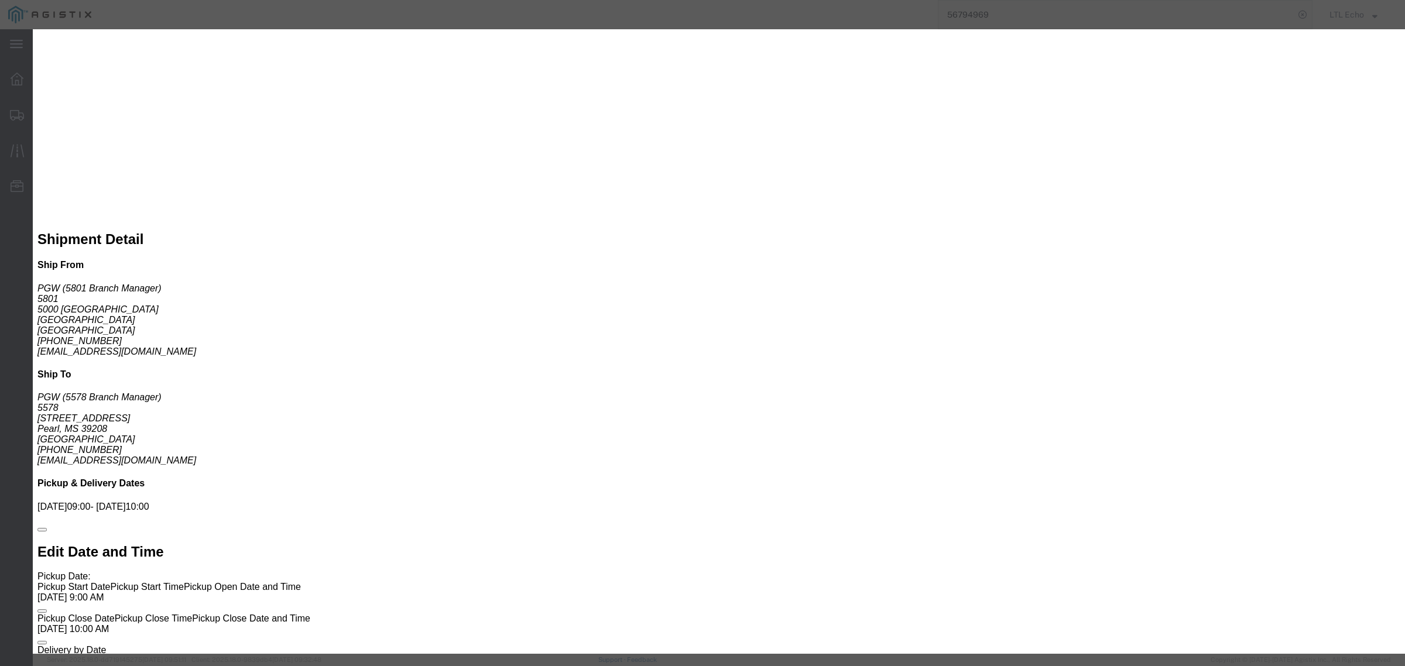
click input "text"
type input "56794969"
click input "number"
type input "1085"
click button "Submit"
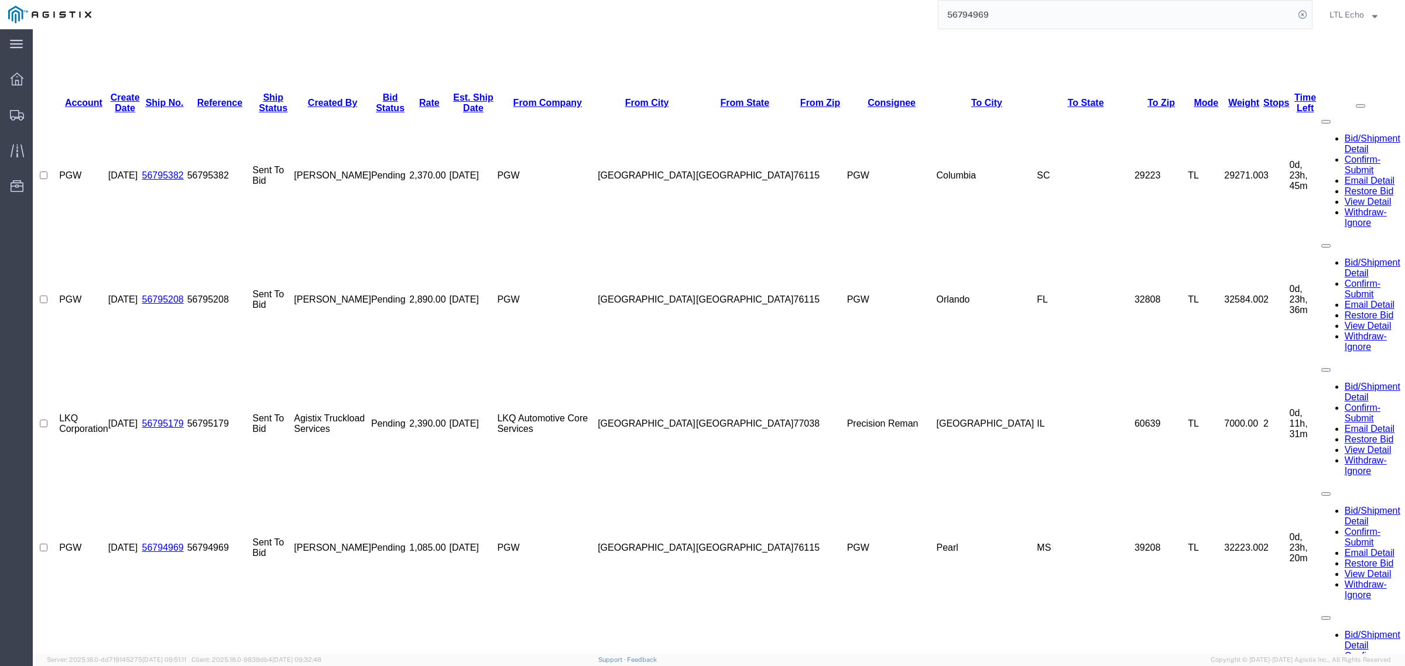
scroll to position [396, 0]
